Goal: Use online tool/utility: Utilize a website feature to perform a specific function

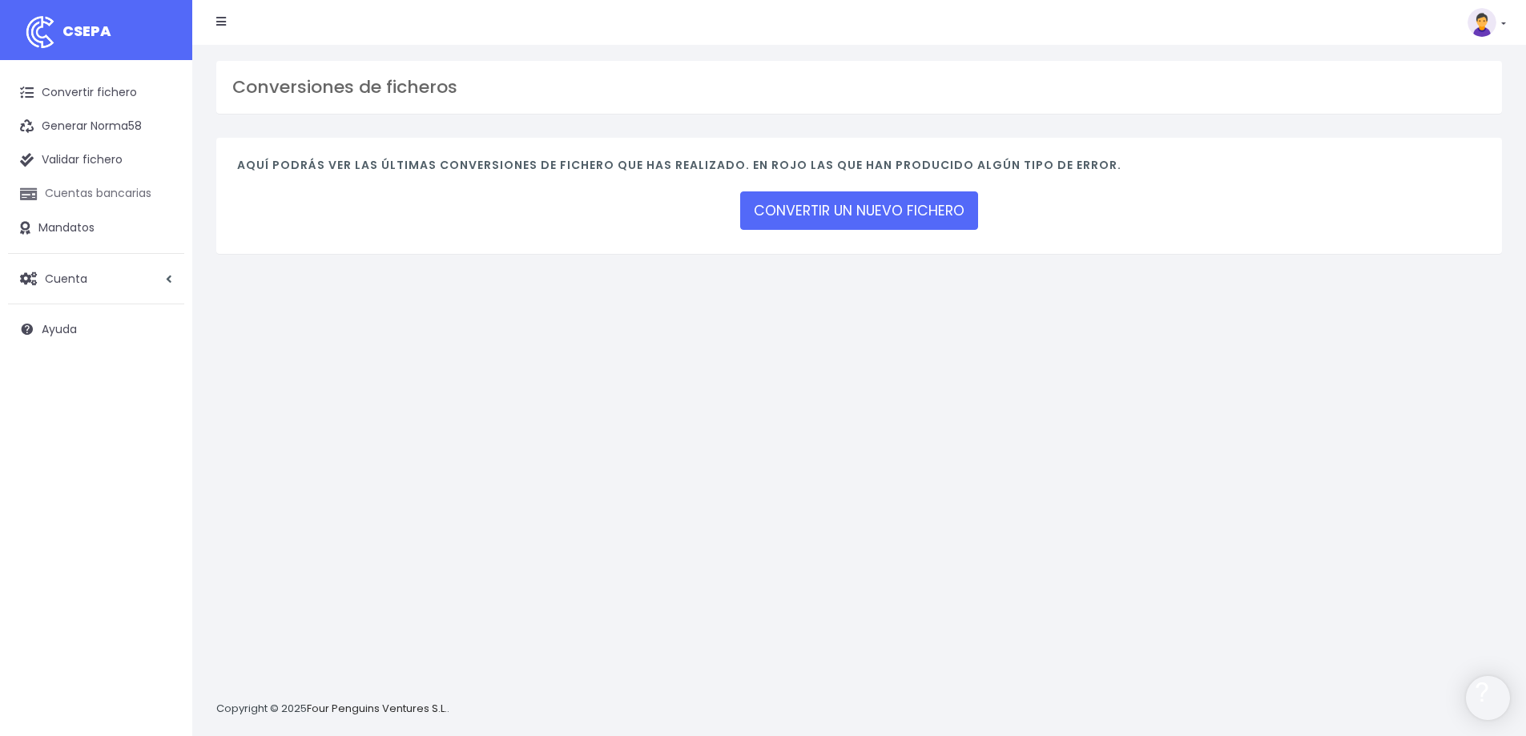
click at [107, 195] on link "Cuentas bancarias" at bounding box center [96, 194] width 176 height 34
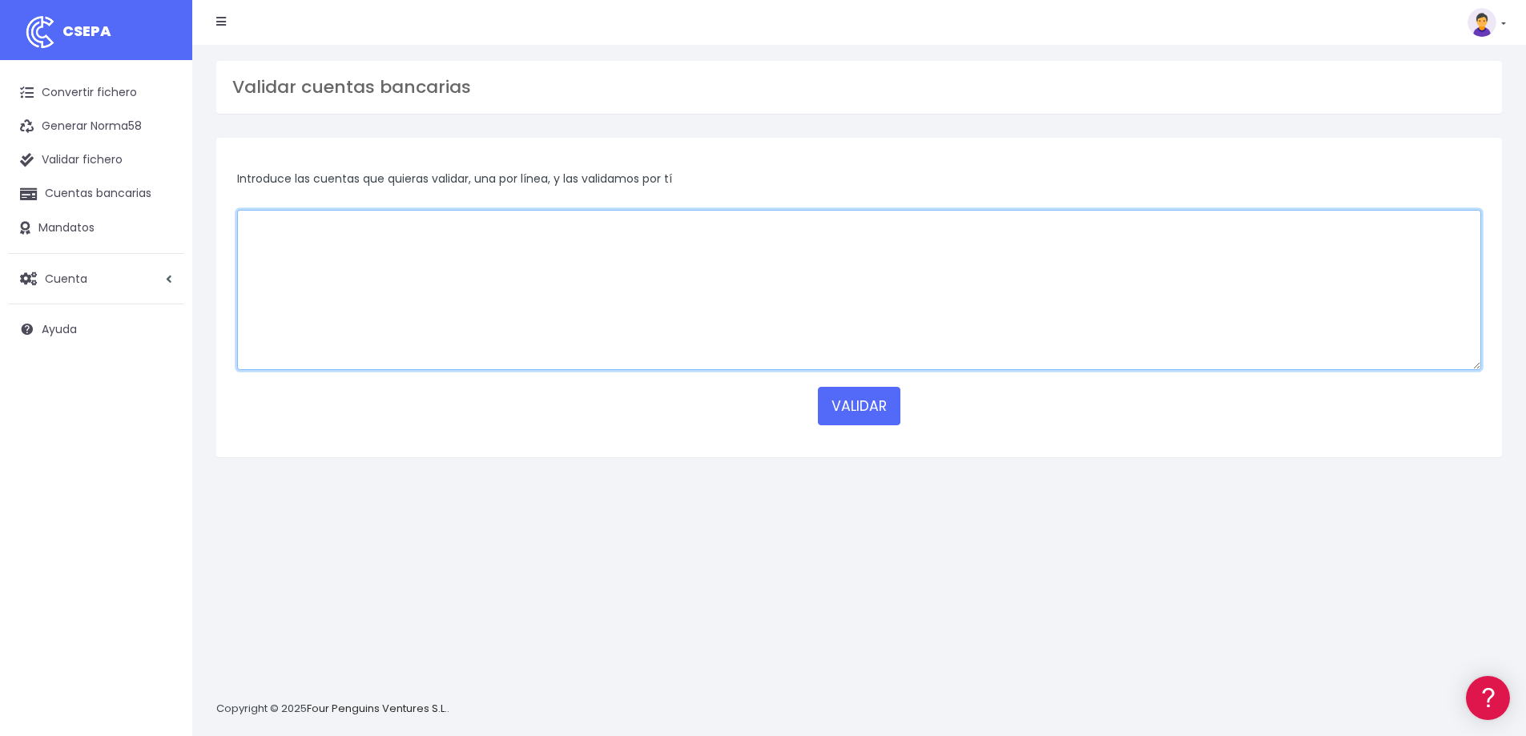
click at [316, 228] on textarea at bounding box center [859, 290] width 1244 height 160
paste textarea "[FINANCIAL_ID]"
type textarea "[FINANCIAL_ID]"
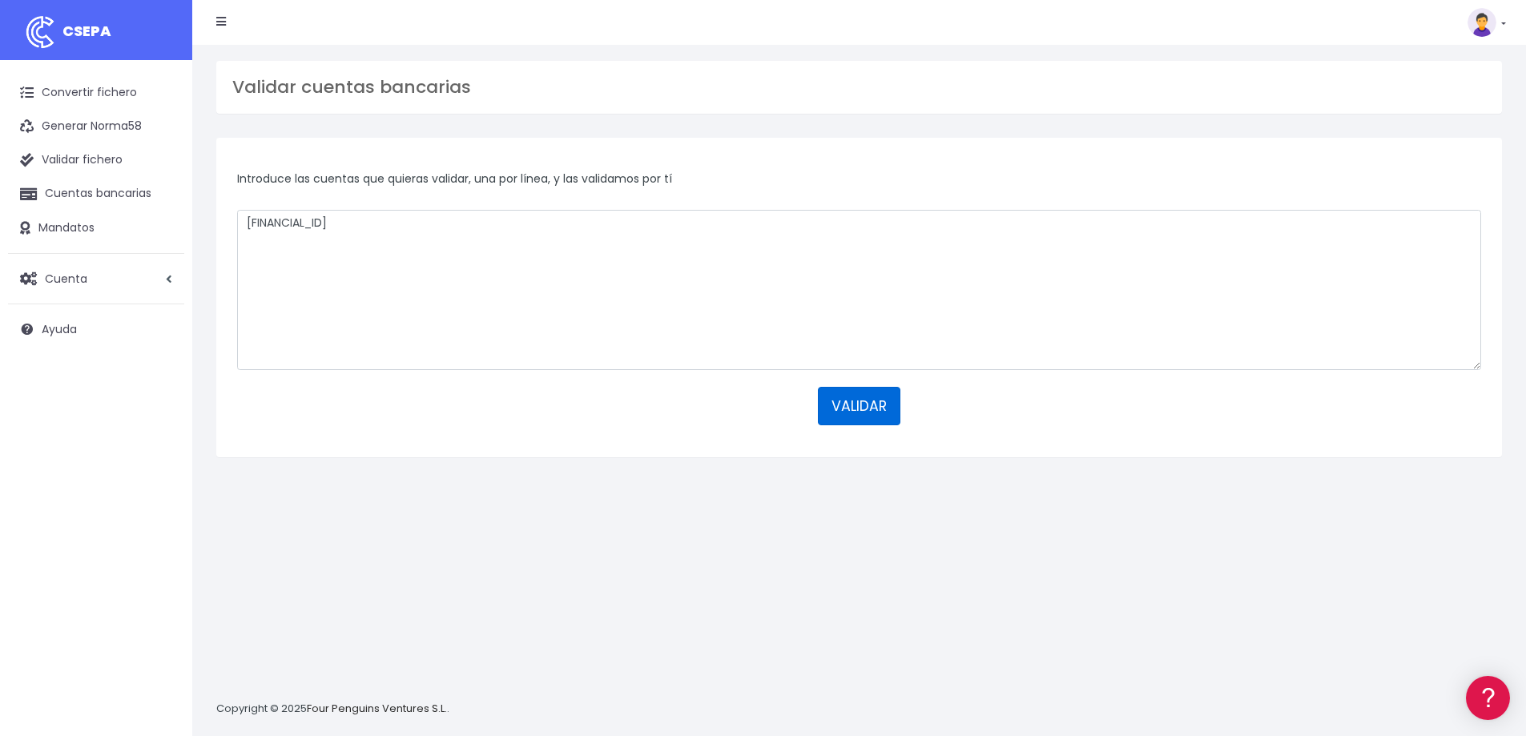
click at [885, 412] on button "VALIDAR" at bounding box center [859, 406] width 82 height 38
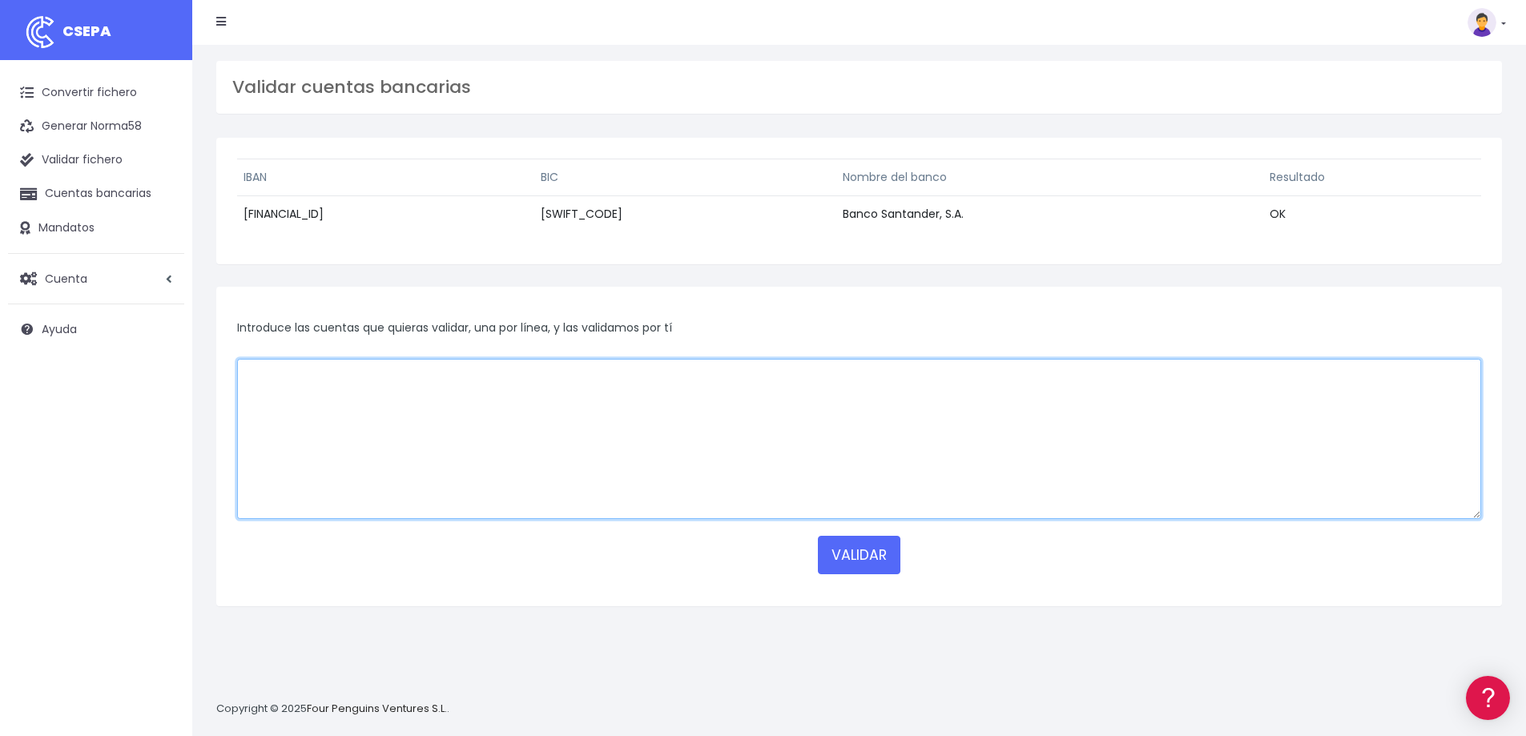
click at [597, 423] on textarea at bounding box center [859, 439] width 1244 height 160
paste textarea "[FINANCIAL_ID]"
type textarea "[FINANCIAL_ID]"
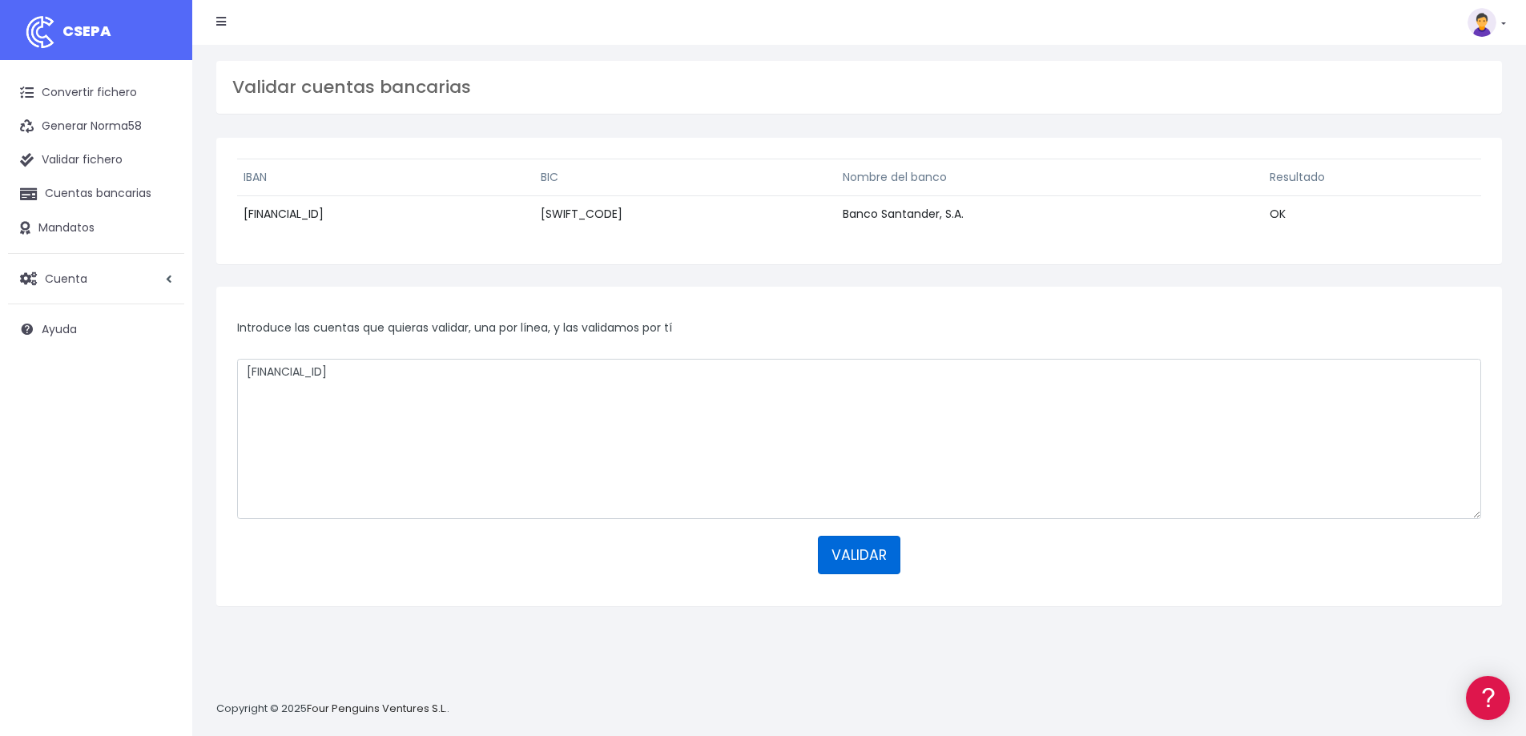
click at [869, 562] on button "VALIDAR" at bounding box center [859, 555] width 82 height 38
click at [858, 552] on button "VALIDAR" at bounding box center [859, 555] width 82 height 38
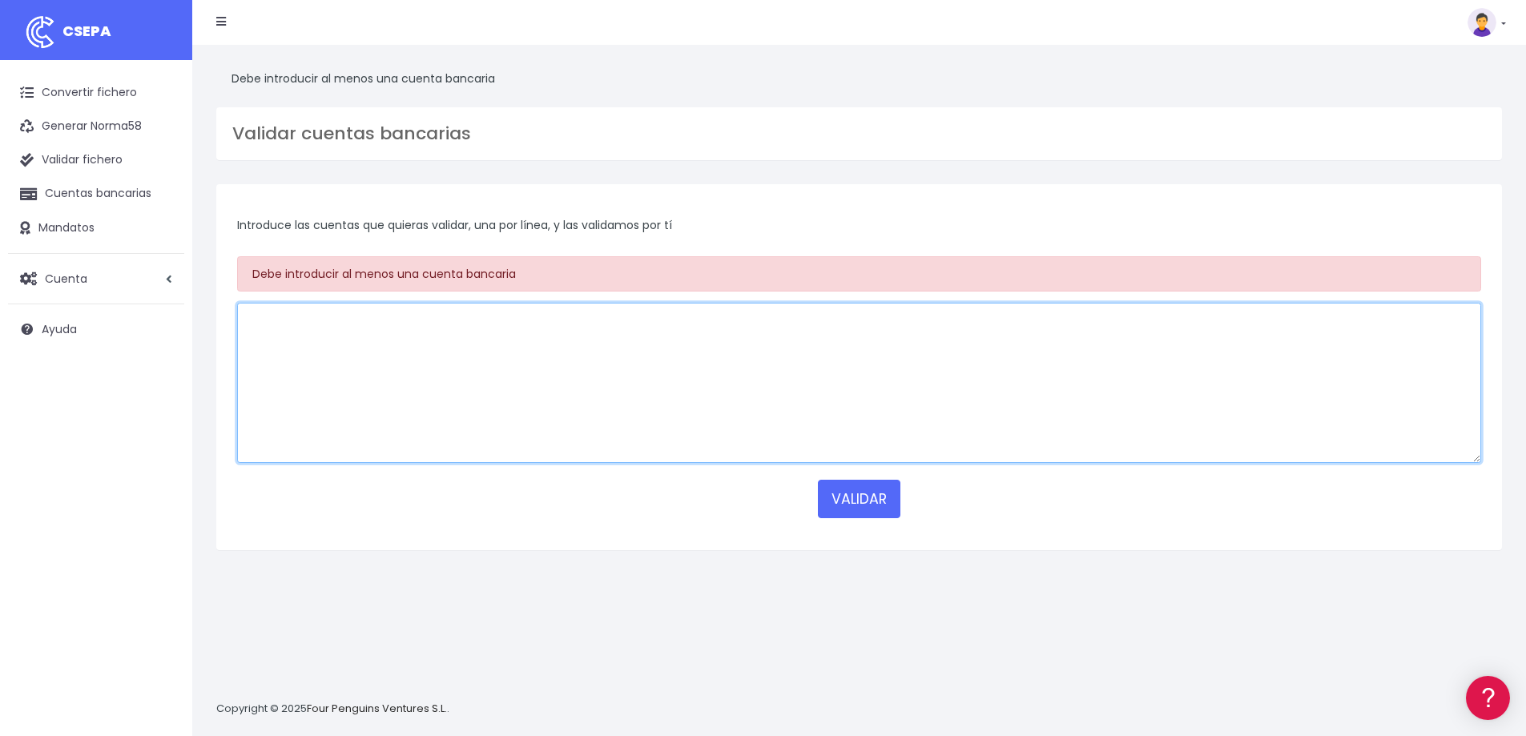
click at [501, 343] on textarea at bounding box center [859, 383] width 1244 height 160
paste textarea "ES2200495923022916121836"
type textarea "ES2200495923022916121836"
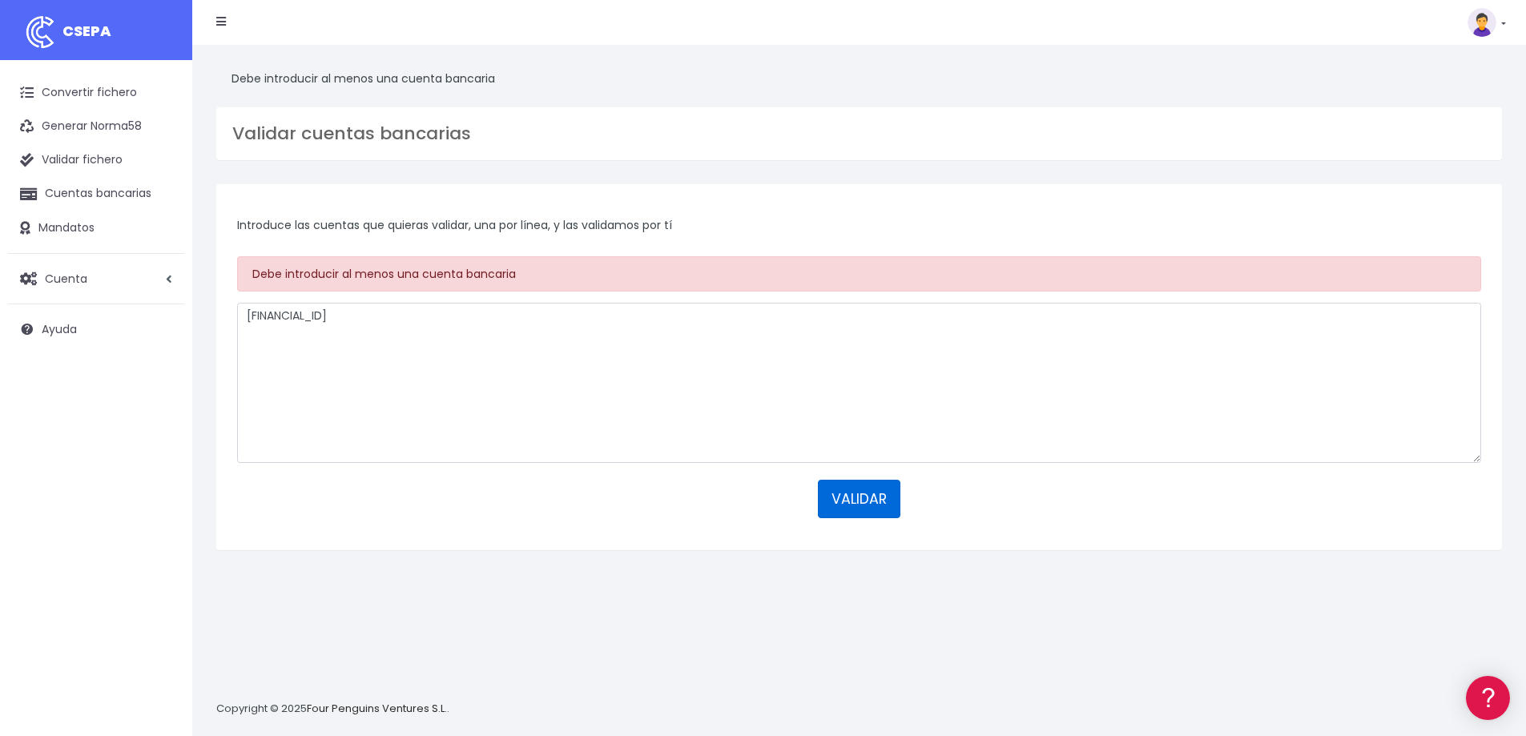
click at [871, 493] on button "VALIDAR" at bounding box center [859, 499] width 82 height 38
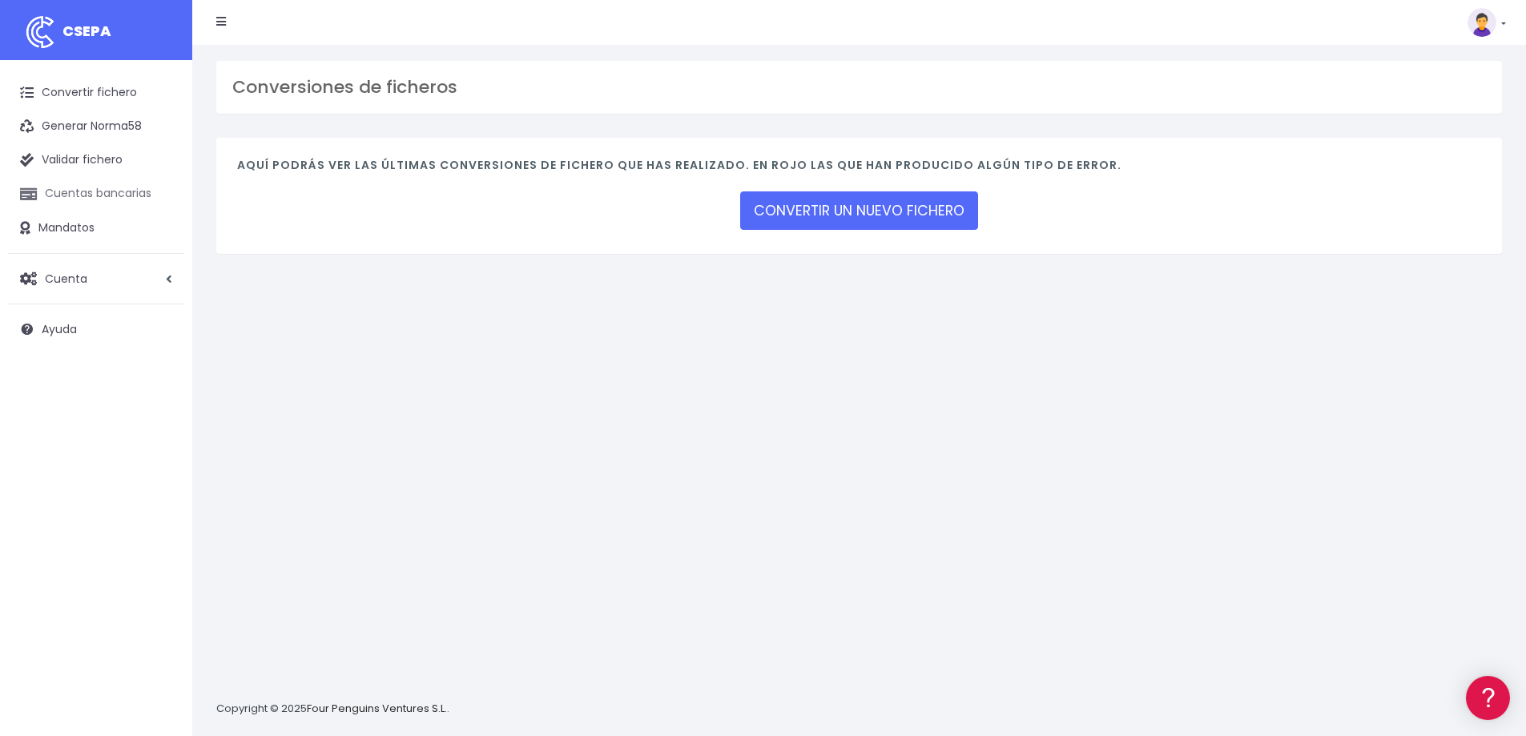
click at [68, 189] on link "Cuentas bancarias" at bounding box center [96, 194] width 176 height 34
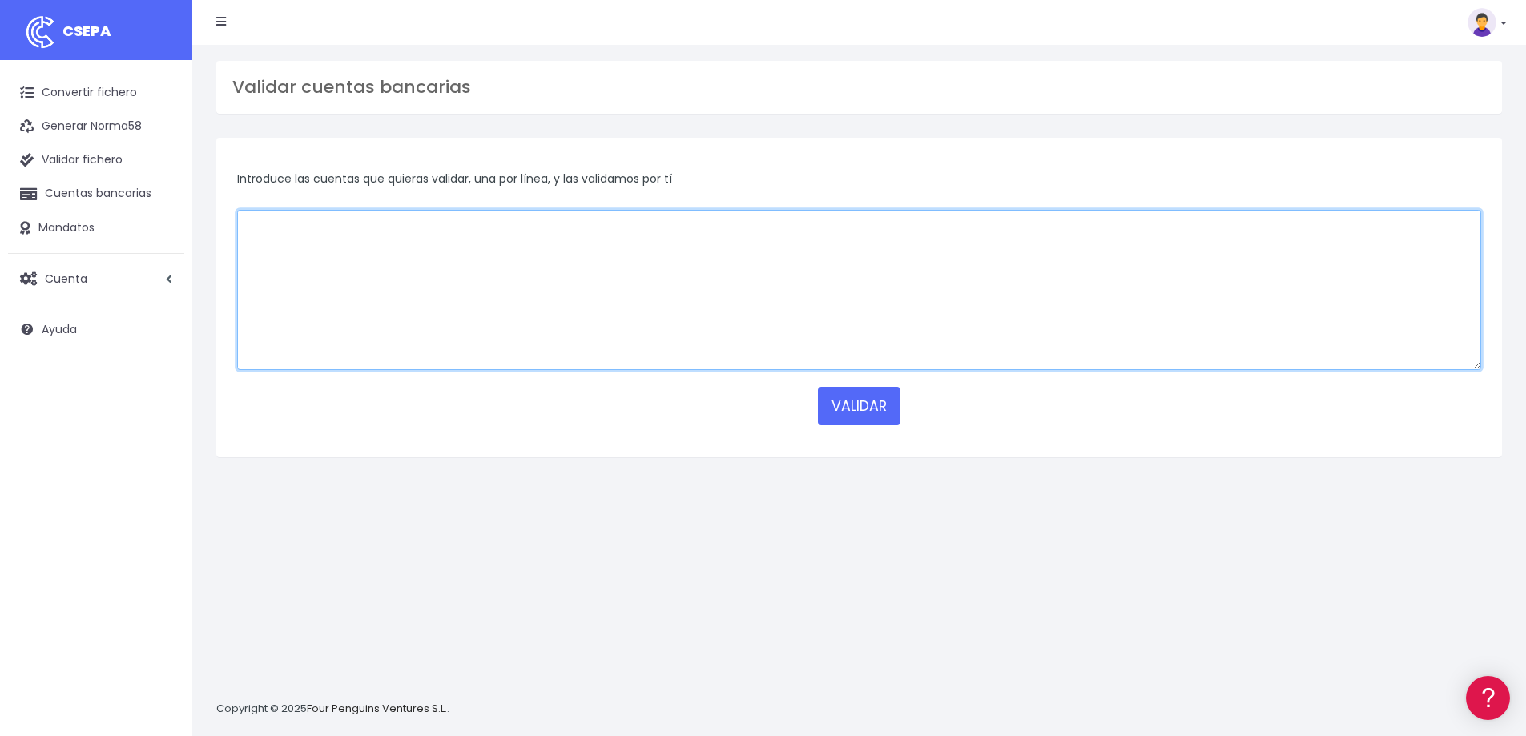
click at [509, 290] on textarea at bounding box center [859, 290] width 1244 height 160
paste textarea "PT50001800036085542602054"
type textarea "PT50001800036085542602054"
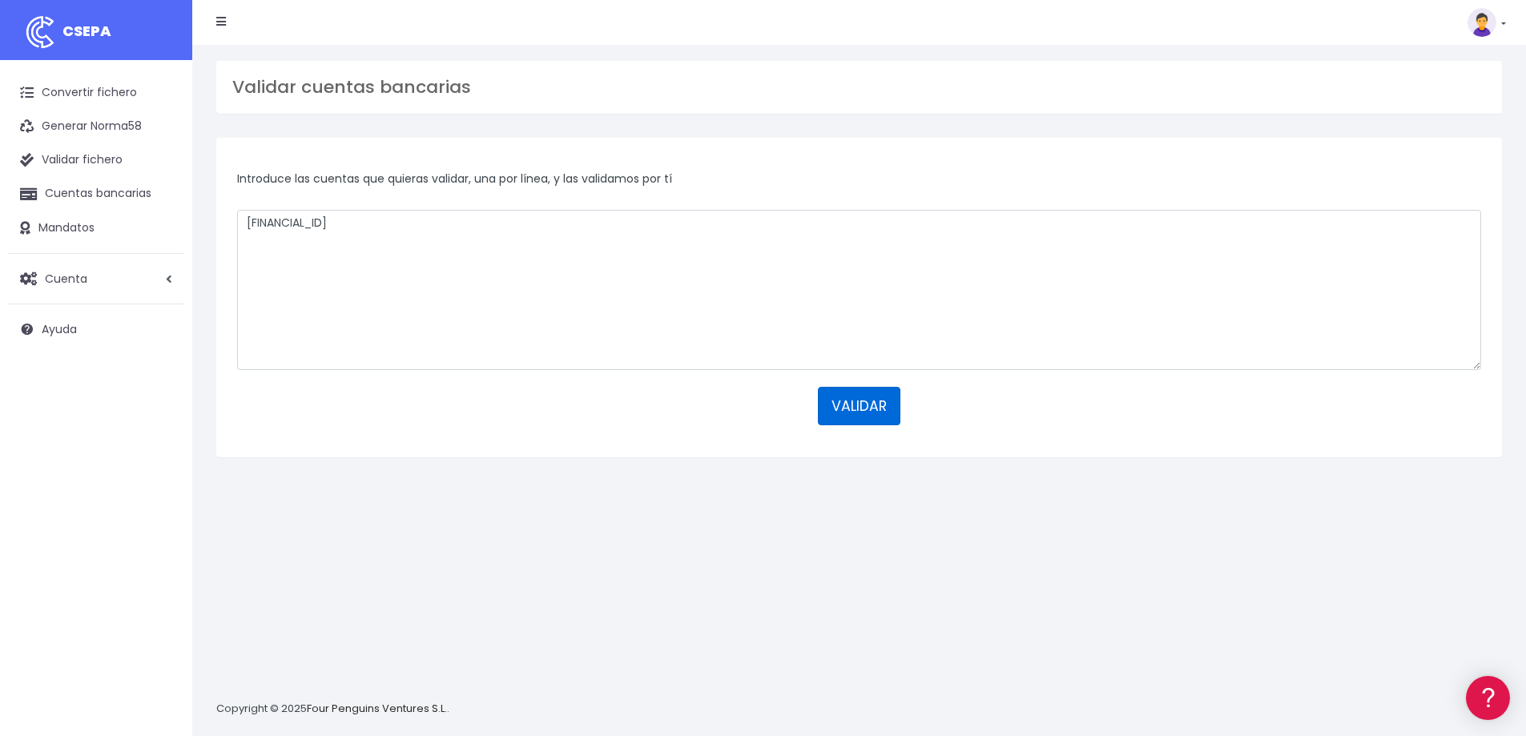
click at [843, 406] on button "VALIDAR" at bounding box center [859, 406] width 82 height 38
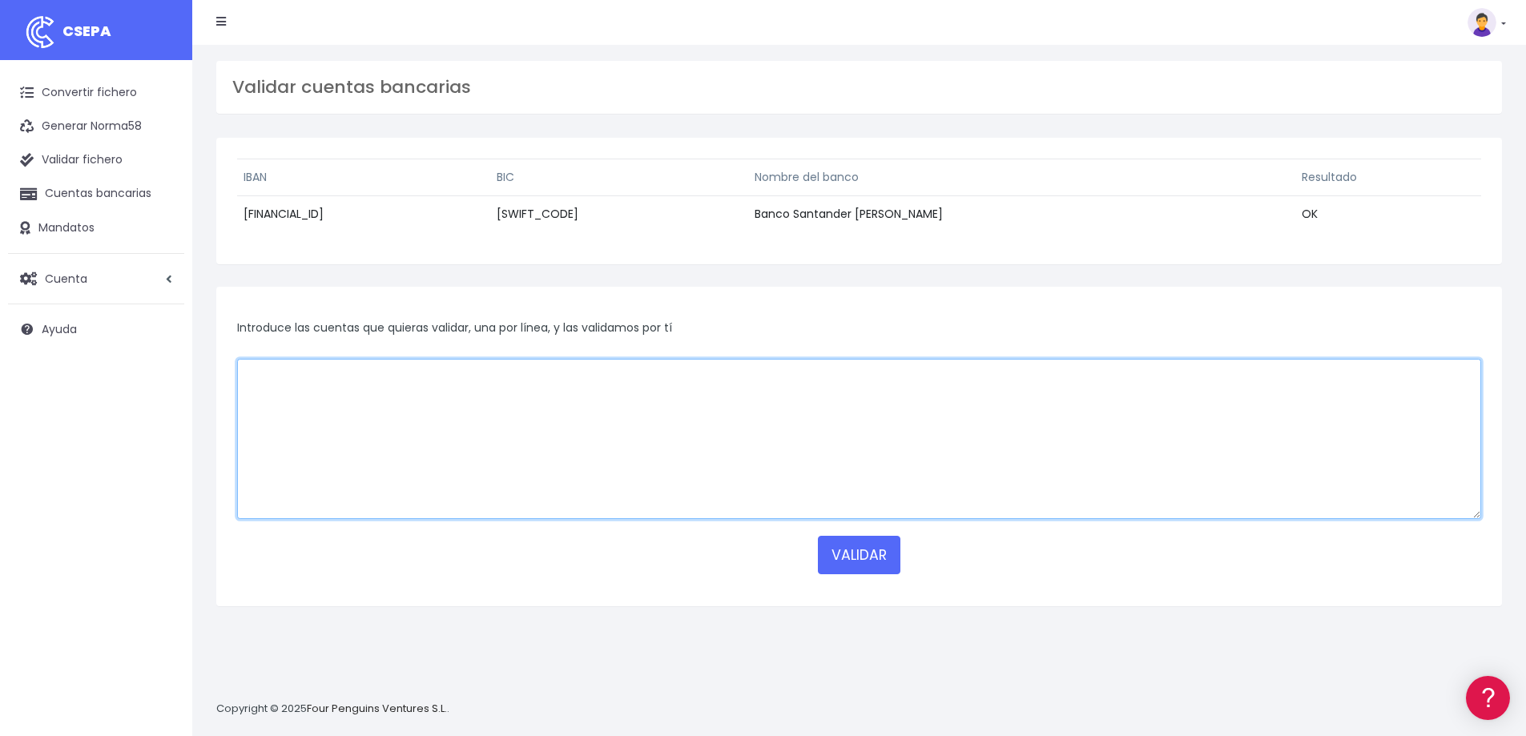
click at [589, 399] on textarea at bounding box center [859, 439] width 1244 height 160
paste textarea "ES9420950529009105488651"
type textarea "ES9420950529009105488651"
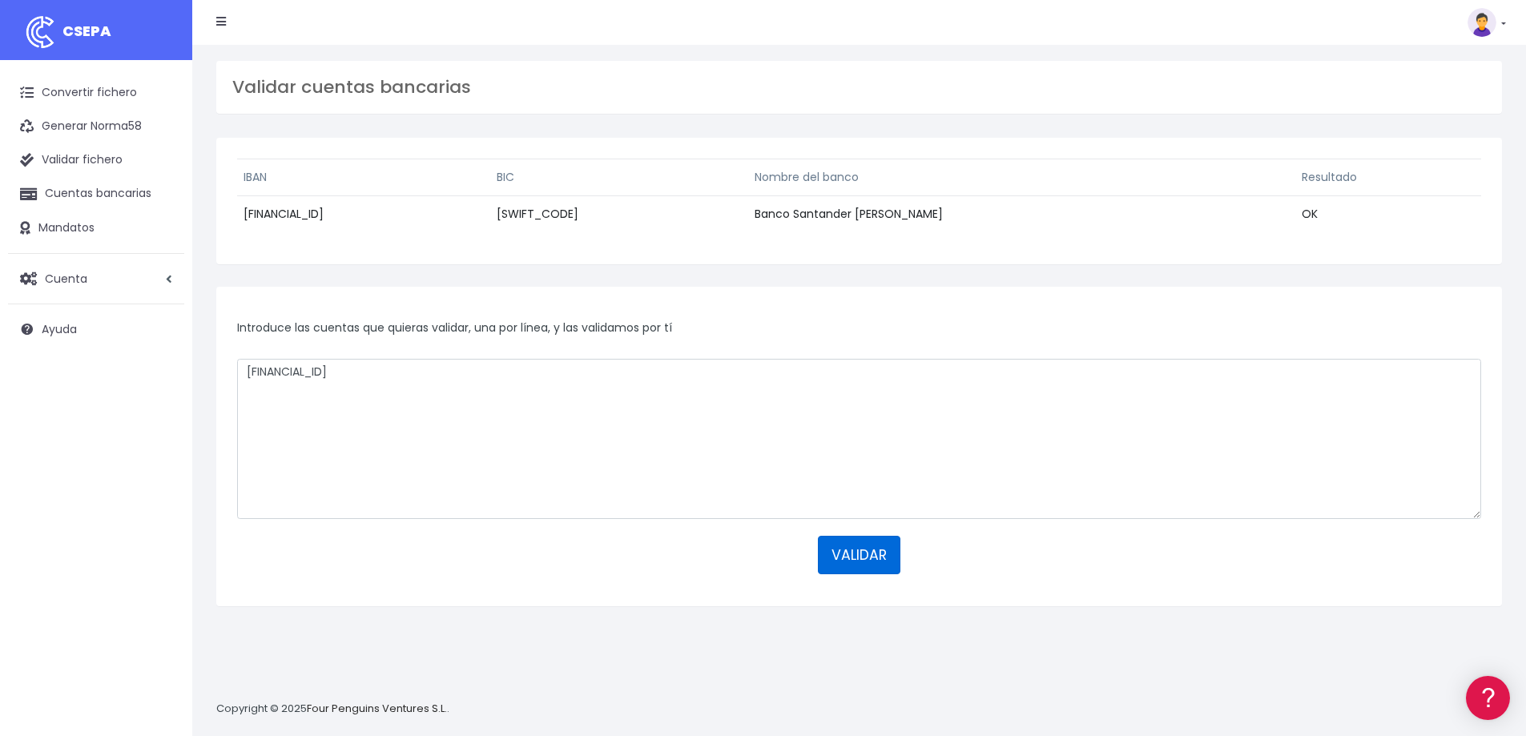
click at [875, 572] on button "VALIDAR" at bounding box center [859, 555] width 82 height 38
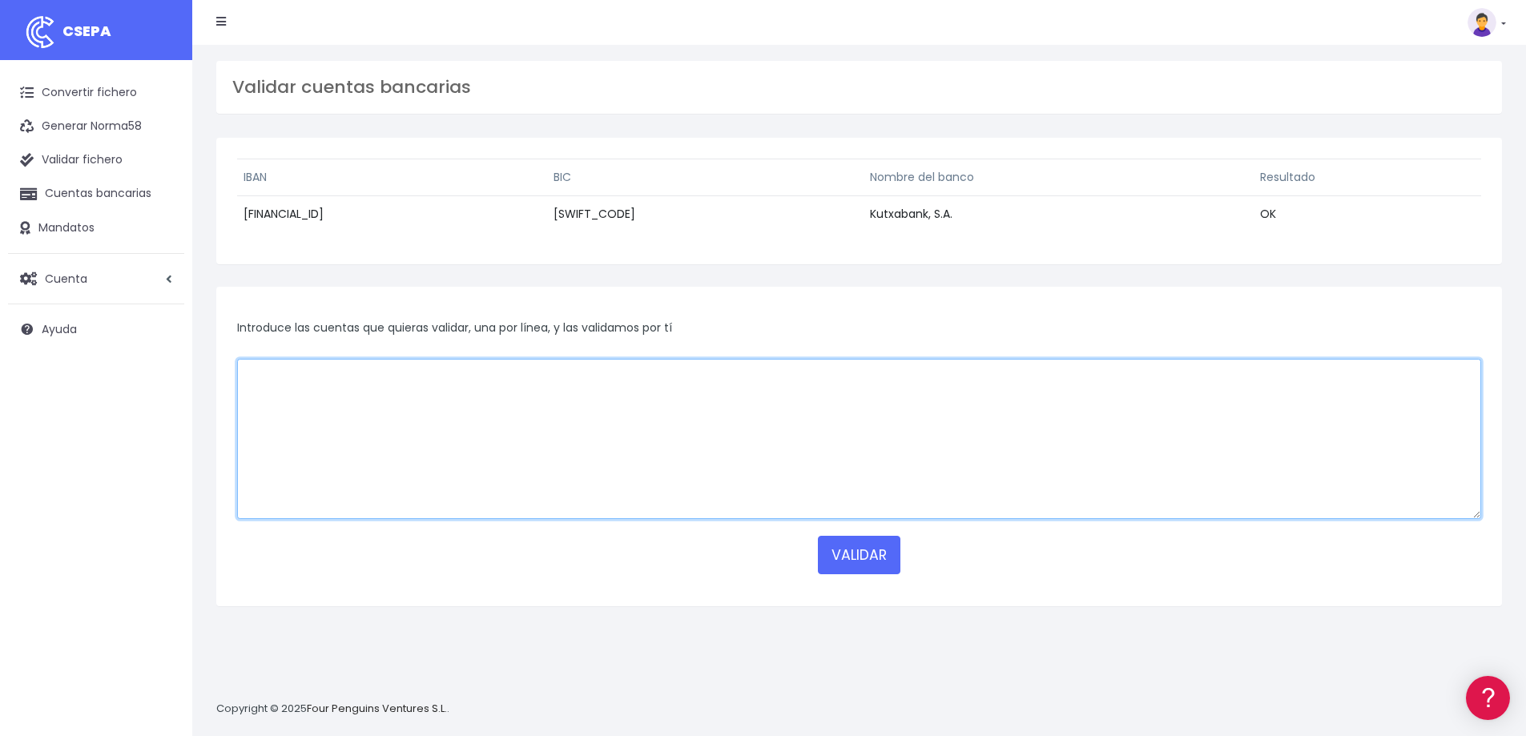
click at [389, 412] on textarea at bounding box center [859, 439] width 1244 height 160
paste textarea "ES9420950529009105488651 ES9000810438870001363240 ES6501825000830207519140"
type textarea "ES9420950529009105488651 ES9000810438870001363240 ES6501825000830207519140"
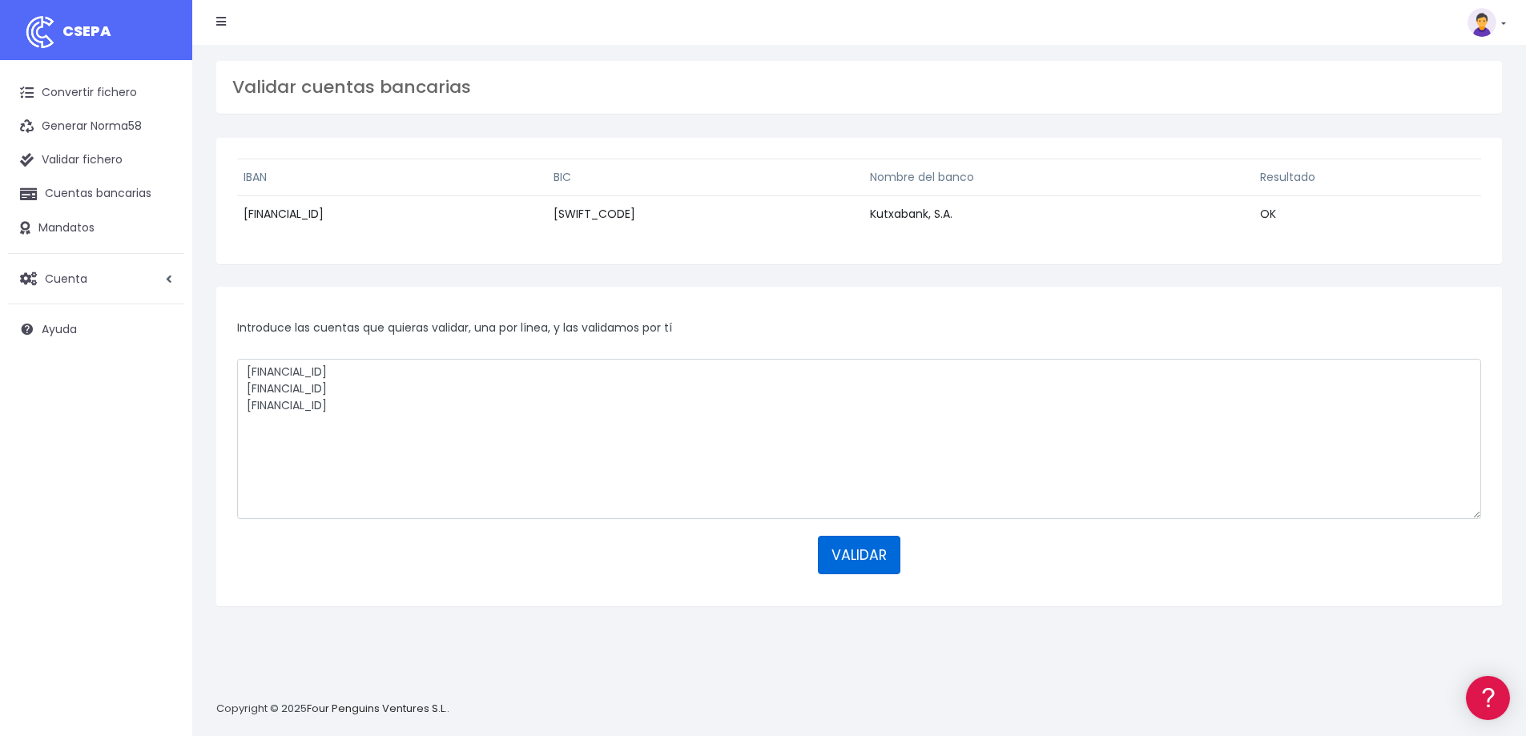
click at [856, 547] on button "VALIDAR" at bounding box center [859, 555] width 82 height 38
